Goal: Find contact information: Find contact information

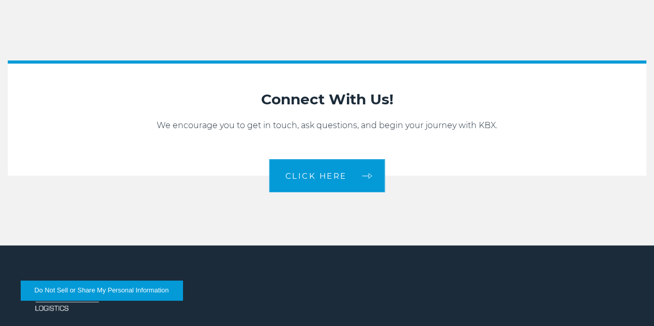
scroll to position [2073, 0]
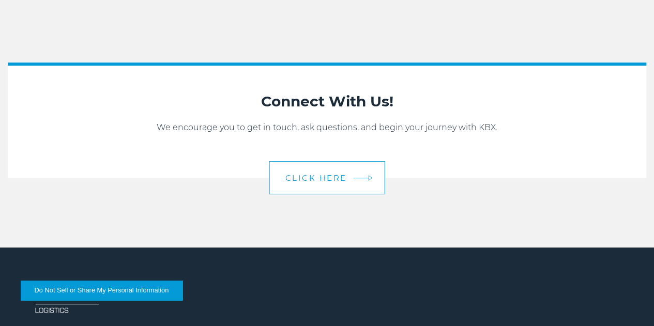
click at [326, 182] on span "CLICK HERE" at bounding box center [315, 178] width 61 height 8
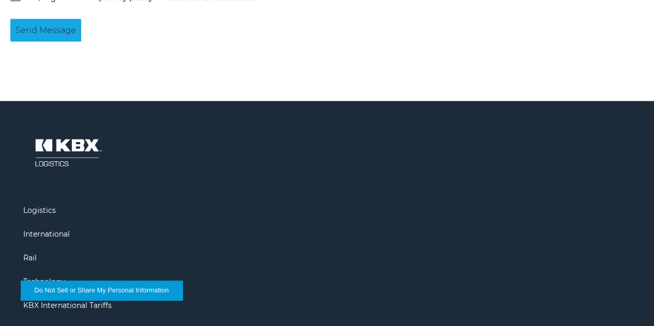
scroll to position [1042, 0]
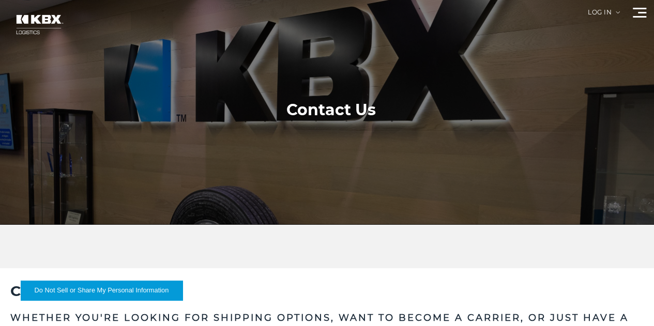
scroll to position [0, 0]
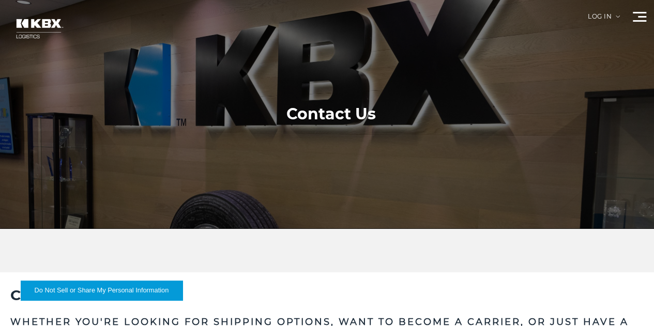
click at [0, 0] on link "Contact Us" at bounding box center [0, 0] width 0 height 0
click at [0, 0] on link "Home" at bounding box center [0, 0] width 0 height 0
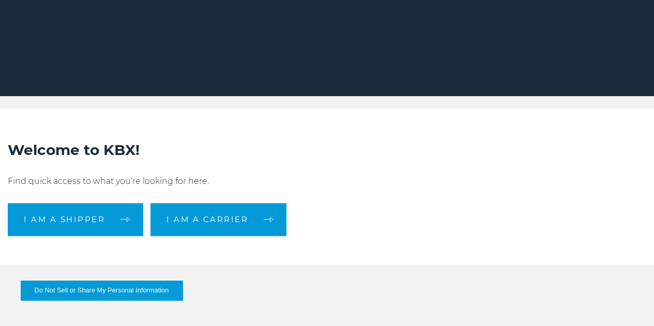
scroll to position [256, 0]
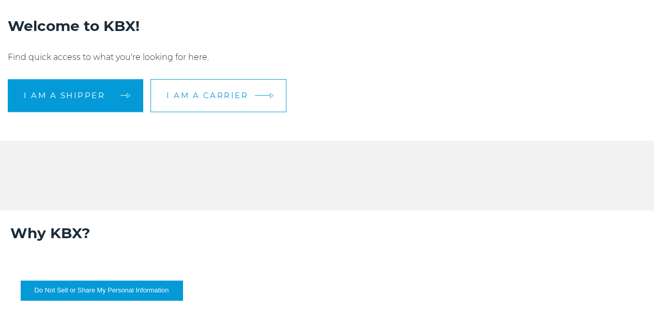
click at [248, 99] on span "I am a carrier" at bounding box center [207, 95] width 82 height 8
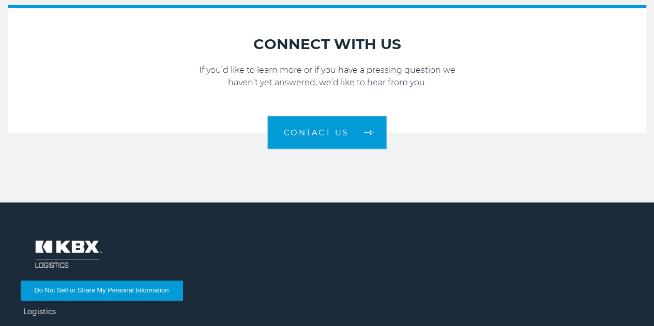
scroll to position [1454, 0]
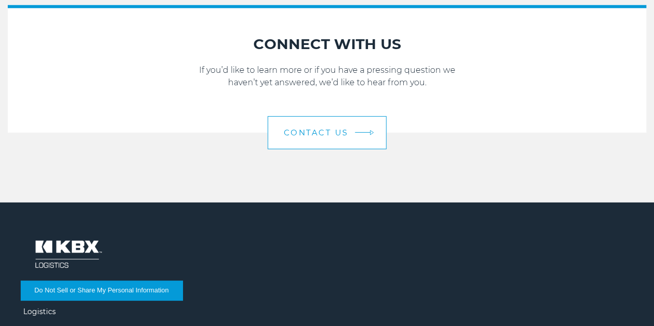
click at [327, 116] on link "Contact Us" at bounding box center [327, 132] width 119 height 33
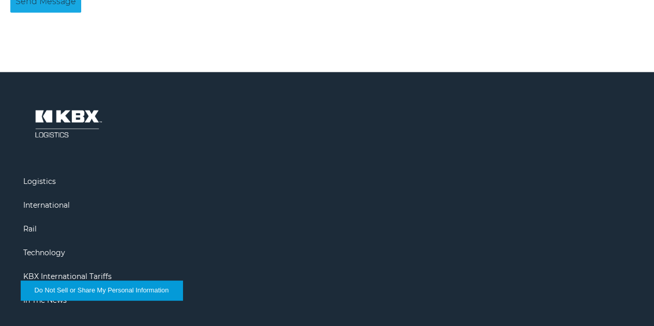
scroll to position [1042, 0]
